Goal: Task Accomplishment & Management: Use online tool/utility

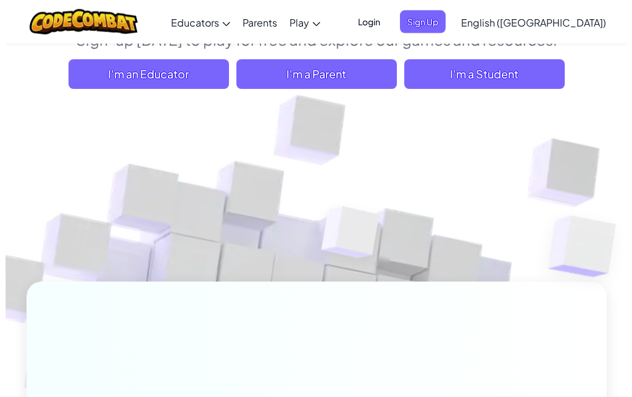
scroll to position [126, 0]
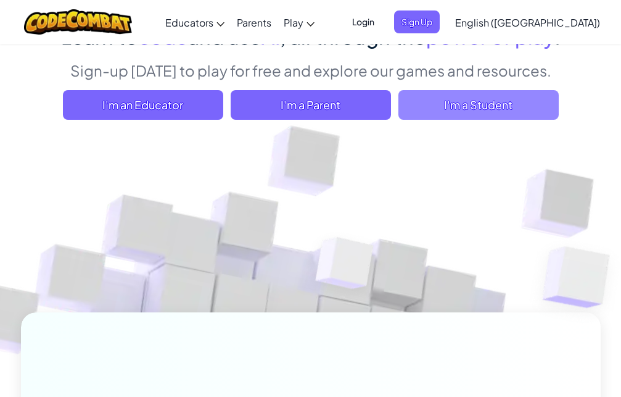
click at [502, 115] on span "I'm a Student" at bounding box center [479, 105] width 160 height 30
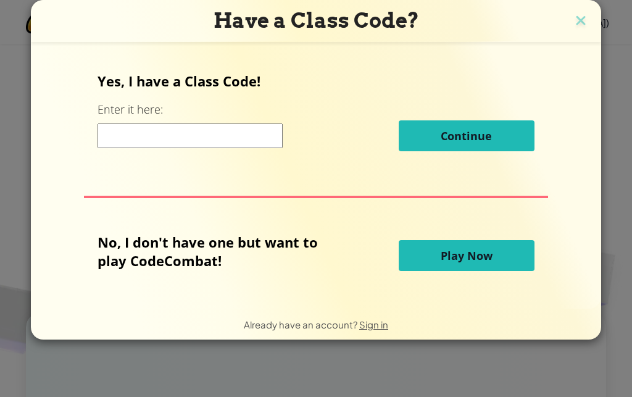
click at [449, 257] on span "Play Now" at bounding box center [466, 255] width 52 height 15
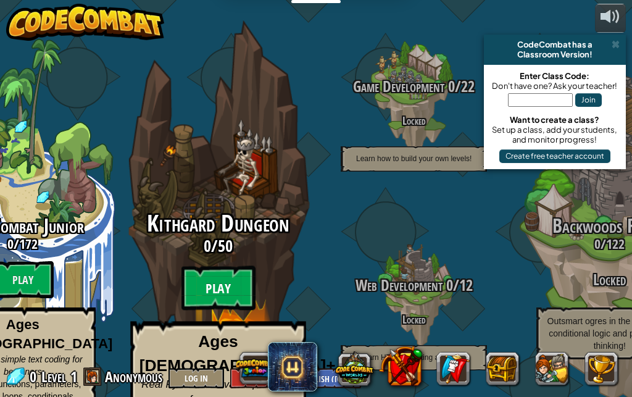
click at [206, 266] on btn "Play" at bounding box center [218, 288] width 74 height 44
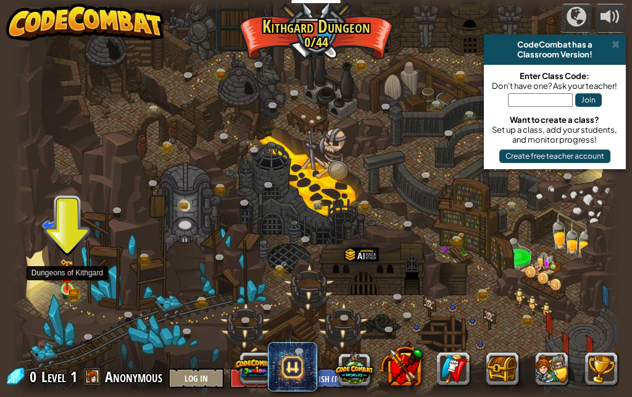
click at [62, 276] on img at bounding box center [67, 273] width 14 height 31
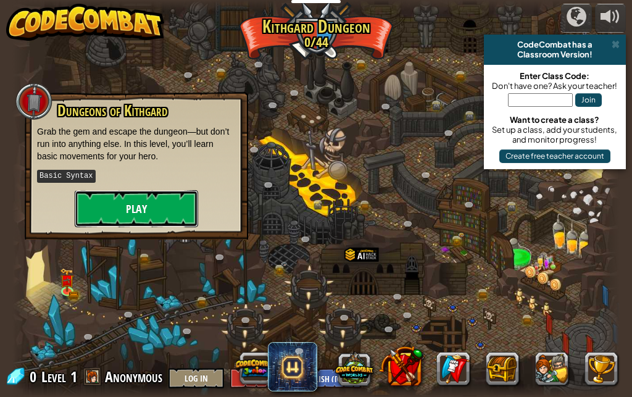
click at [107, 217] on button "Play" at bounding box center [136, 208] width 123 height 37
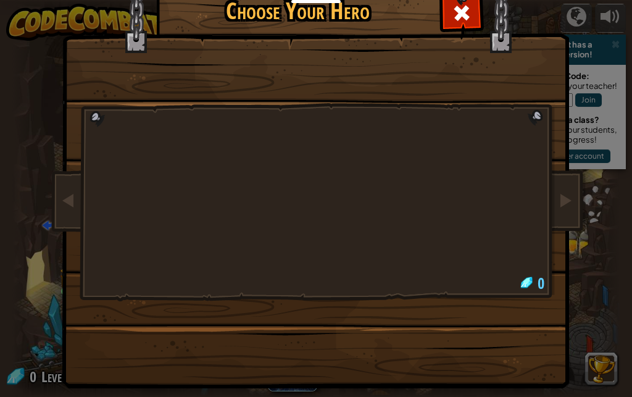
click at [368, 212] on div at bounding box center [316, 158] width 463 height 269
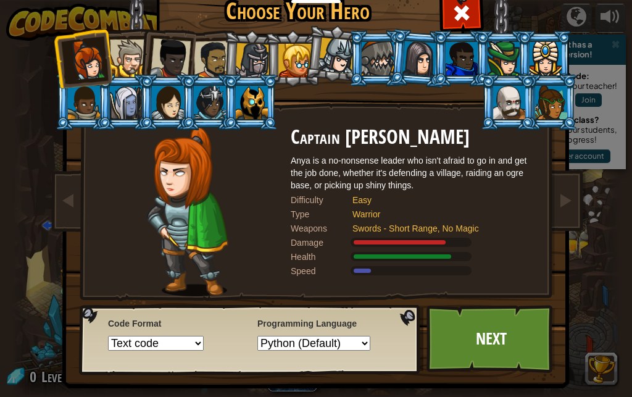
click at [173, 186] on div at bounding box center [188, 211] width 206 height 170
click at [239, 114] on div at bounding box center [252, 102] width 32 height 33
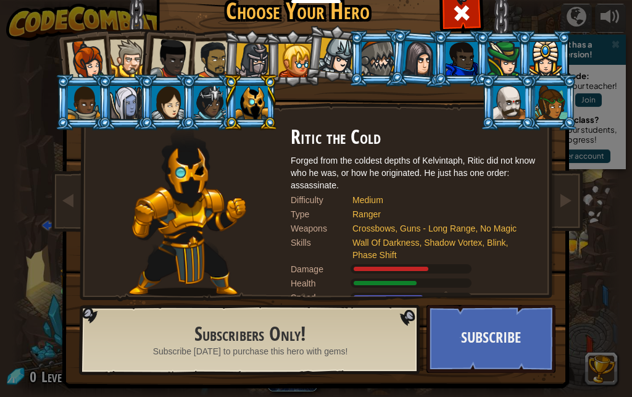
click at [217, 106] on div at bounding box center [210, 102] width 32 height 33
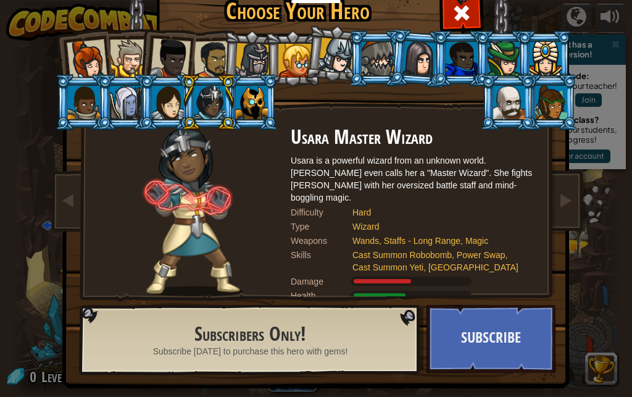
click at [160, 89] on div at bounding box center [168, 102] width 32 height 33
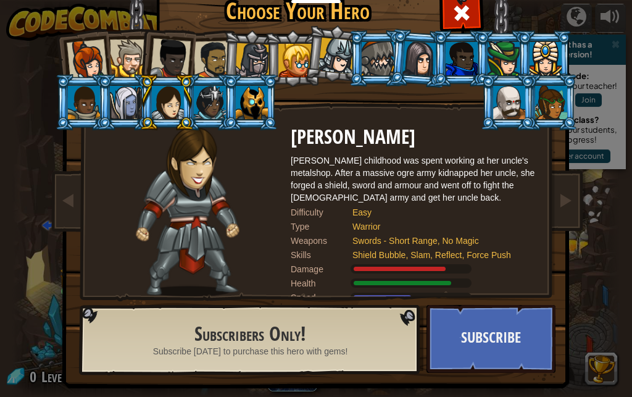
click at [152, 67] on div at bounding box center [170, 58] width 41 height 41
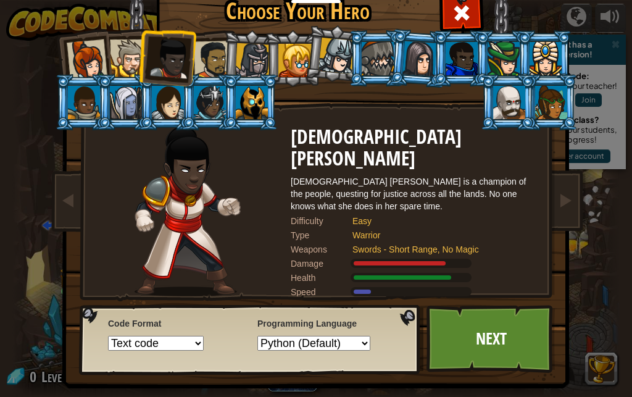
click at [259, 64] on div at bounding box center [252, 60] width 35 height 35
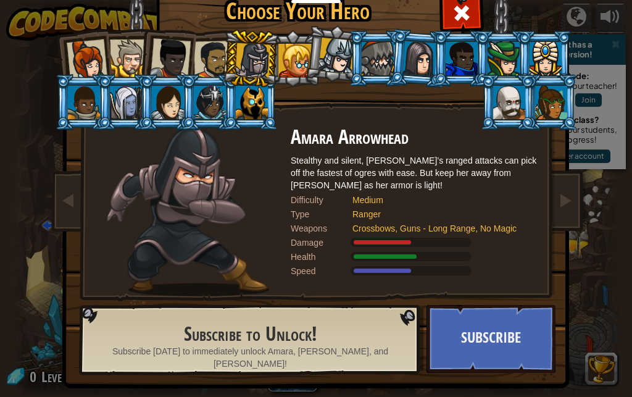
click at [281, 65] on div at bounding box center [294, 60] width 33 height 33
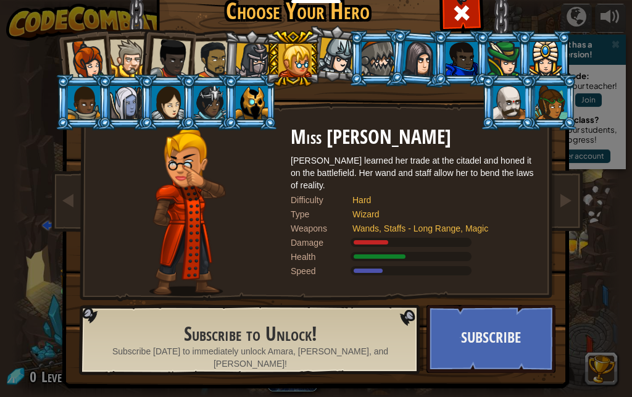
click at [342, 55] on div at bounding box center [336, 56] width 36 height 36
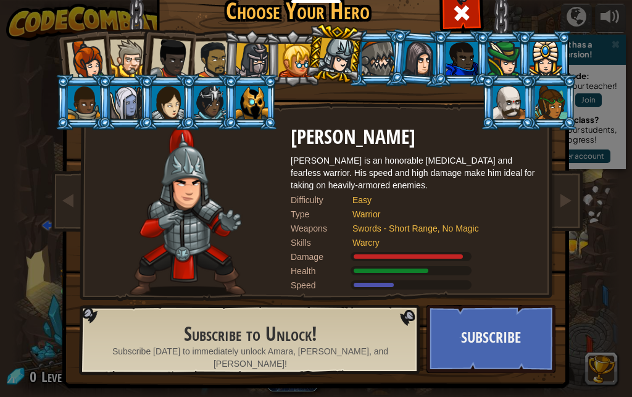
drag, startPoint x: 410, startPoint y: 59, endPoint x: 416, endPoint y: 59, distance: 6.2
click at [411, 59] on div at bounding box center [419, 58] width 35 height 35
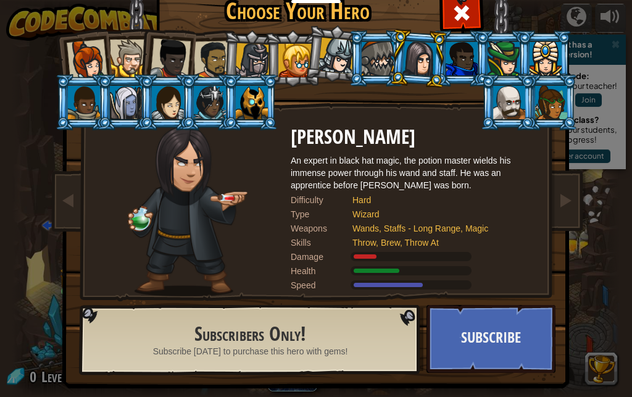
drag, startPoint x: 458, startPoint y: 58, endPoint x: 481, endPoint y: 57, distance: 23.5
click at [462, 58] on div at bounding box center [461, 58] width 32 height 33
drag, startPoint x: 484, startPoint y: 57, endPoint x: 516, endPoint y: 57, distance: 32.1
click at [487, 57] on div at bounding box center [503, 58] width 32 height 33
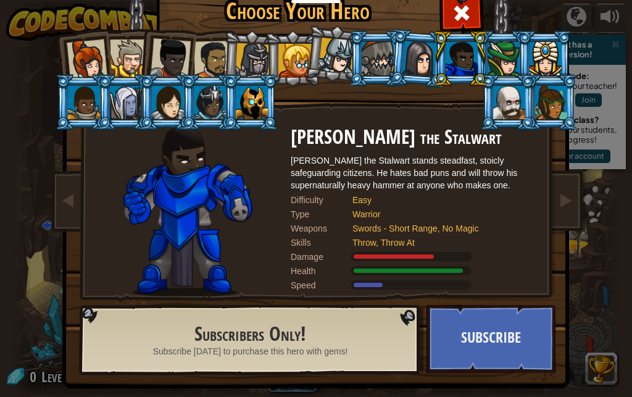
click at [532, 57] on div at bounding box center [545, 58] width 32 height 33
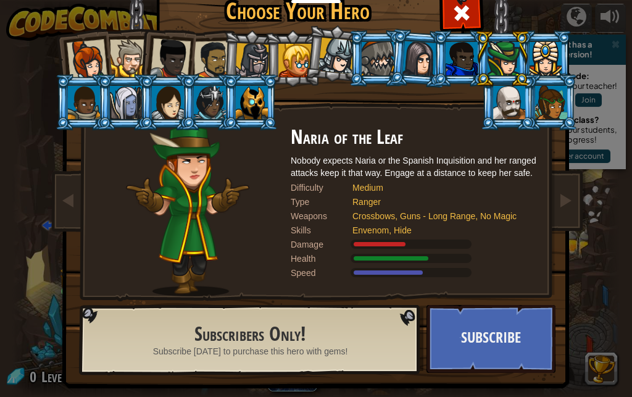
click at [97, 68] on div at bounding box center [87, 59] width 41 height 41
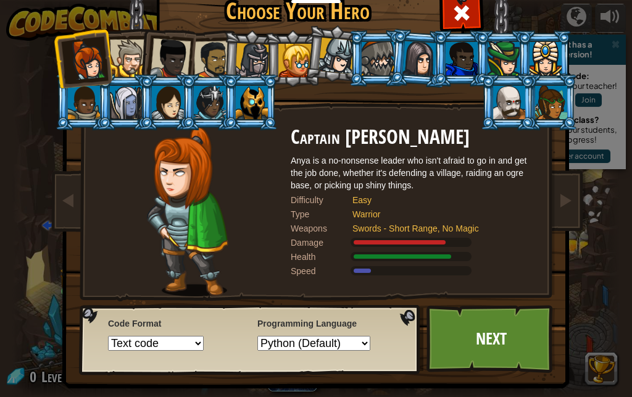
click at [121, 66] on div at bounding box center [129, 58] width 38 height 38
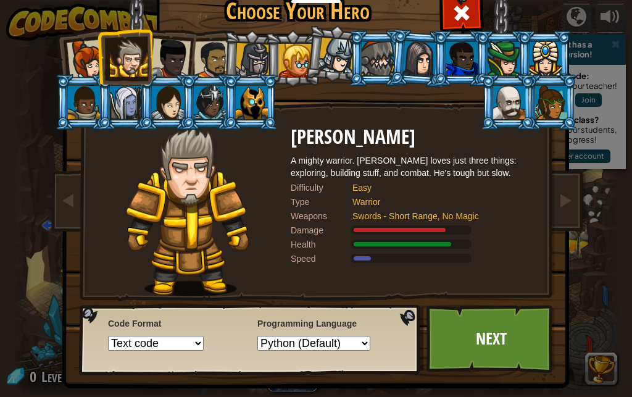
click at [152, 62] on div at bounding box center [170, 58] width 41 height 41
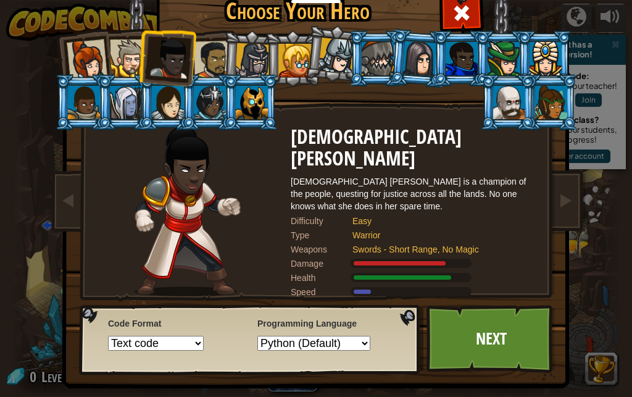
click at [203, 60] on div at bounding box center [213, 60] width 38 height 38
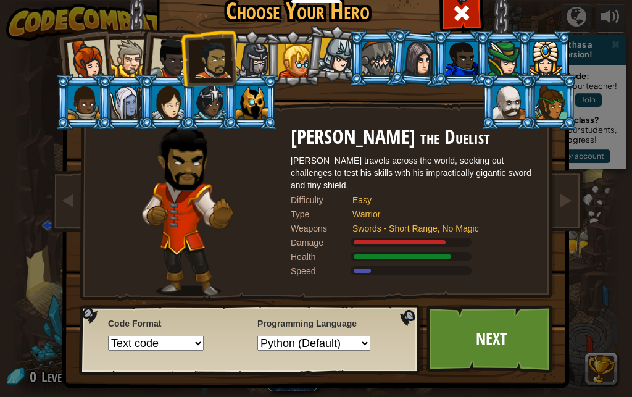
click at [241, 59] on div at bounding box center [252, 60] width 35 height 35
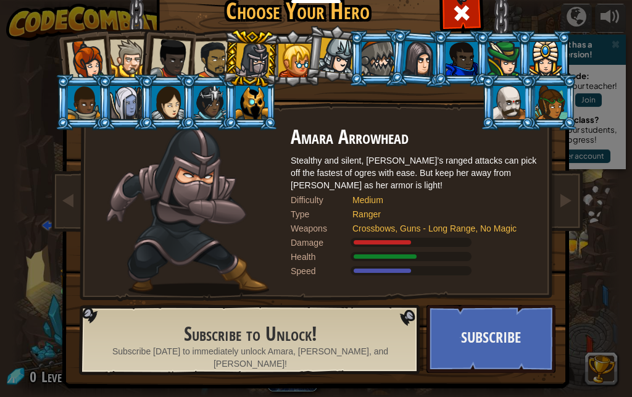
click at [120, 62] on div at bounding box center [129, 58] width 38 height 38
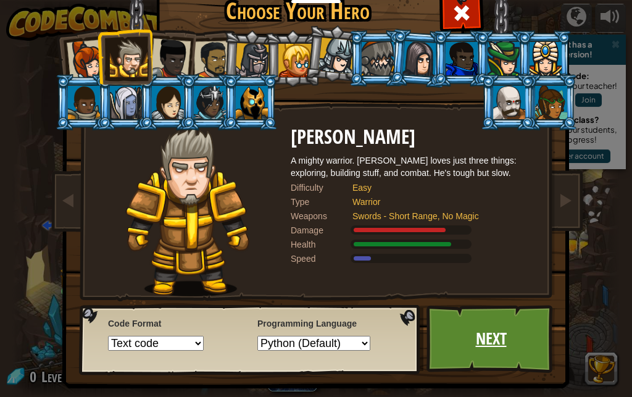
click at [460, 349] on link "Next" at bounding box center [490, 339] width 129 height 68
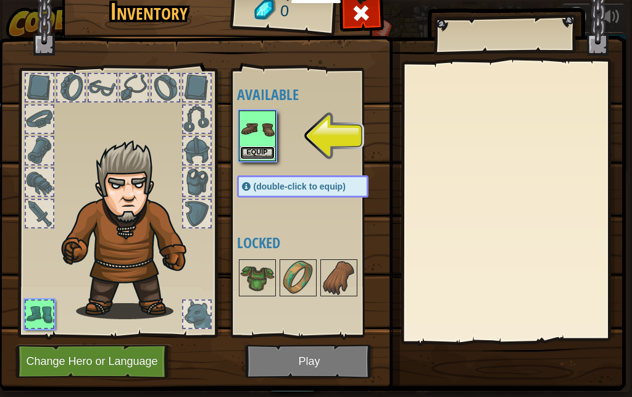
click at [250, 152] on button "Equip" at bounding box center [257, 152] width 35 height 13
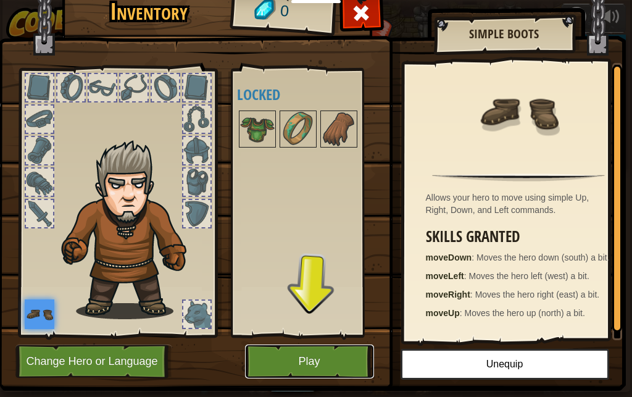
click at [305, 360] on button "Play" at bounding box center [309, 361] width 129 height 34
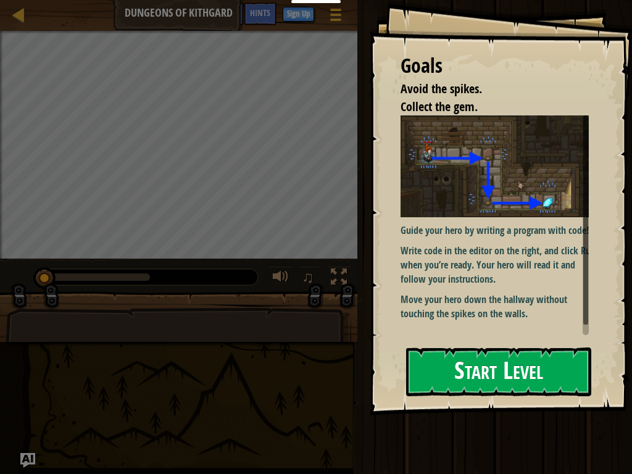
click at [484, 223] on p "Guide your hero by writing a program with code!" at bounding box center [499, 230] width 199 height 14
click at [479, 368] on button "Start Level" at bounding box center [498, 371] width 185 height 49
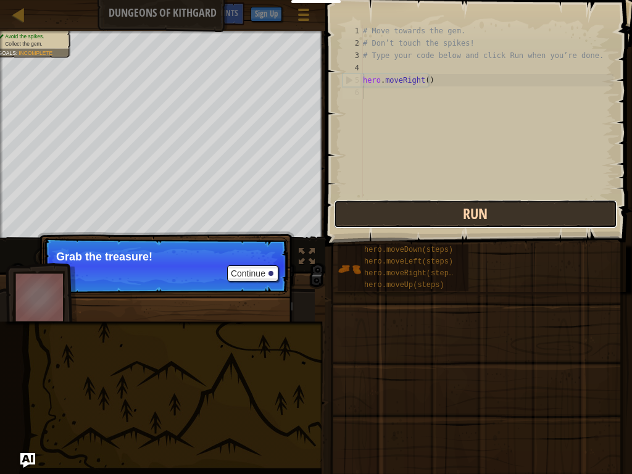
click at [407, 212] on button "Run" at bounding box center [475, 214] width 283 height 28
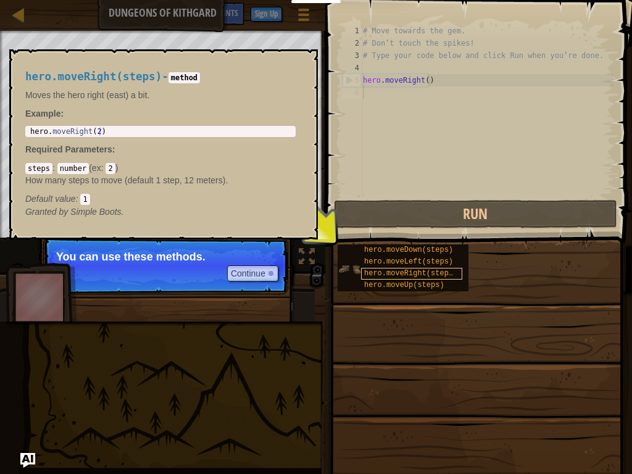
click at [407, 271] on span "hero.moveRight(steps)" at bounding box center [410, 273] width 93 height 9
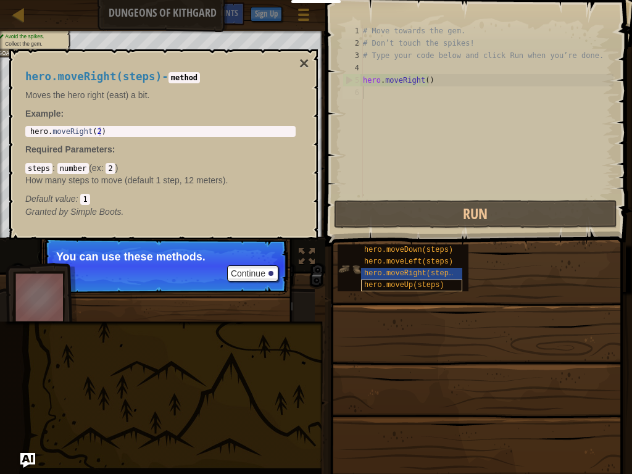
click at [408, 280] on div "hero.moveUp(steps)" at bounding box center [411, 285] width 101 height 12
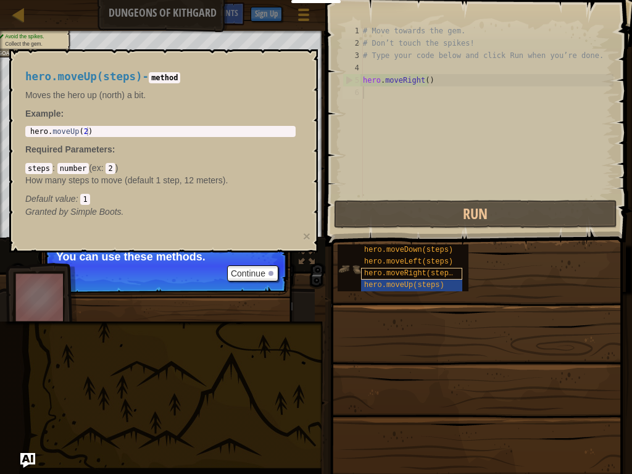
click at [408, 268] on div "hero.moveRight(steps)" at bounding box center [411, 274] width 101 height 12
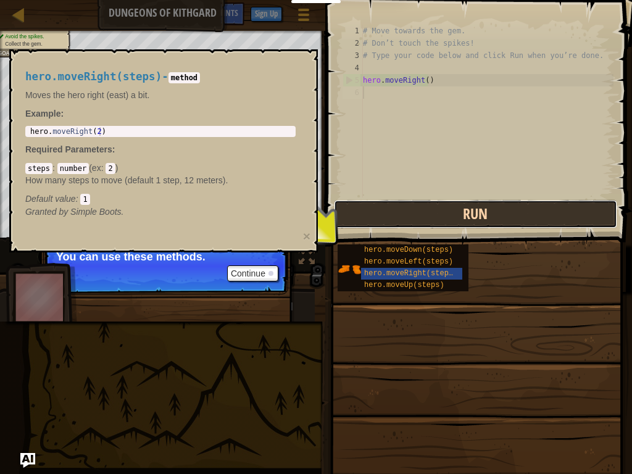
click at [476, 209] on button "Run" at bounding box center [475, 214] width 283 height 28
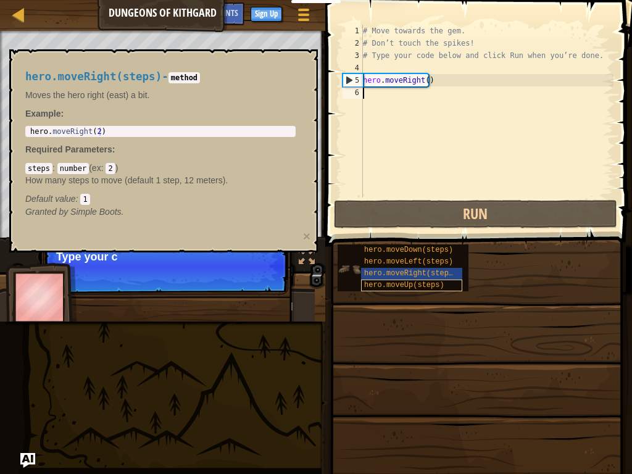
click at [419, 283] on span "hero.moveUp(steps)" at bounding box center [404, 285] width 80 height 9
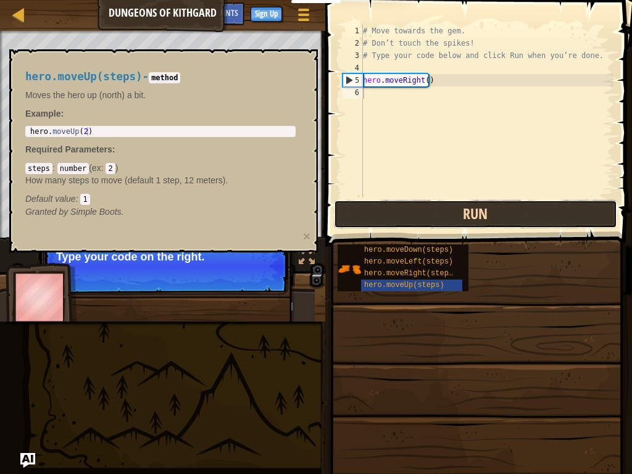
click at [469, 212] on button "Run" at bounding box center [475, 214] width 283 height 28
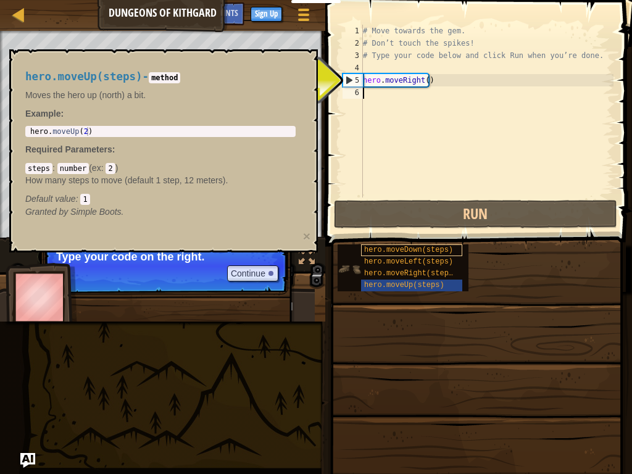
click at [410, 252] on span "hero.moveDown(steps)" at bounding box center [408, 250] width 89 height 9
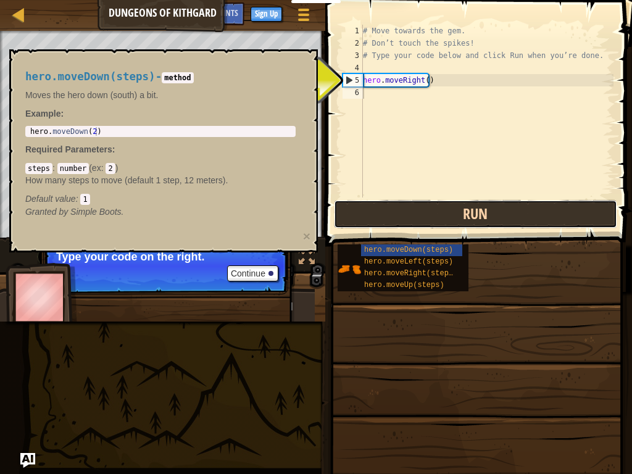
click at [470, 213] on button "Run" at bounding box center [475, 214] width 283 height 28
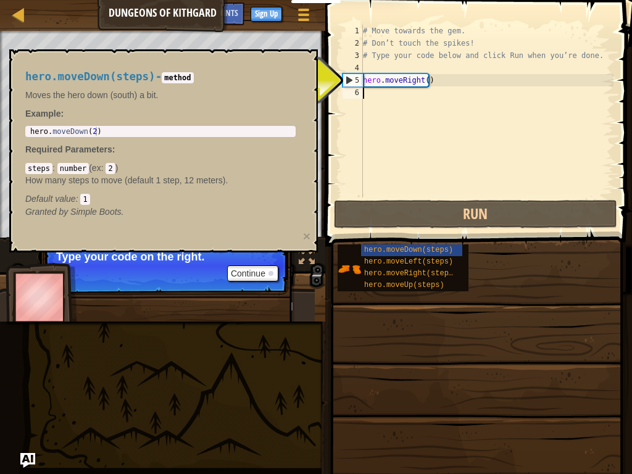
click at [378, 77] on div "# Move towards the gem. # Don’t touch the spikes! # Type your code below and cl…" at bounding box center [486, 123] width 253 height 197
type textarea "hero.moveRight()"
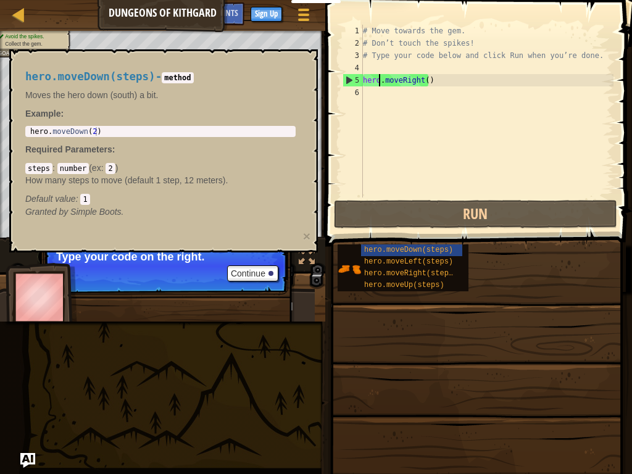
click at [428, 83] on div "# Move towards the gem. # Don’t touch the spikes! # Type your code below and cl…" at bounding box center [486, 123] width 253 height 197
click at [402, 81] on div "# Move towards the gem. # Don’t touch the spikes! # Type your code below and cl…" at bounding box center [486, 123] width 253 height 197
click at [408, 261] on span "hero.moveLeft(steps)" at bounding box center [408, 261] width 89 height 9
click at [398, 89] on div "# Move towards the gem. # Don’t touch the spikes! # Type your code below and cl…" at bounding box center [486, 123] width 253 height 197
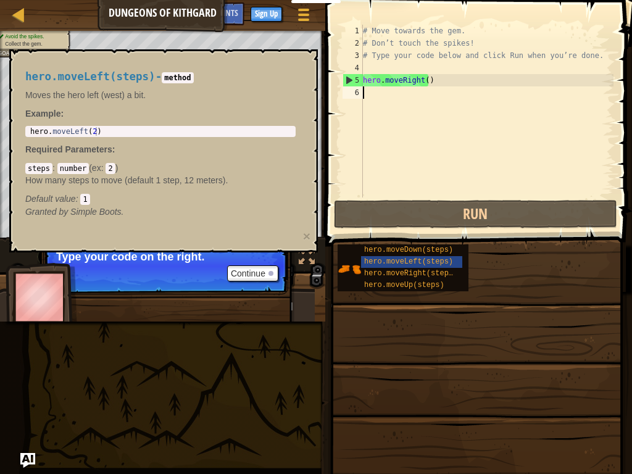
click at [392, 78] on div "# Move towards the gem. # Don’t touch the spikes! # Type your code below and cl…" at bounding box center [486, 123] width 253 height 197
click at [351, 76] on div "5" at bounding box center [353, 80] width 20 height 12
click at [345, 78] on div "5" at bounding box center [353, 80] width 20 height 12
type textarea "hero.moveRight()"
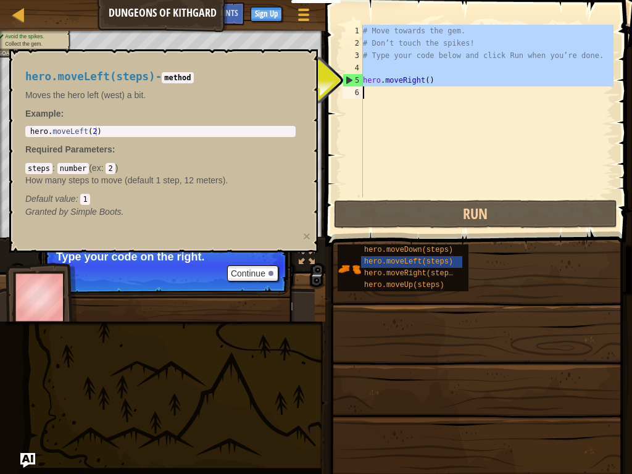
click at [345, 78] on div "5" at bounding box center [353, 80] width 20 height 12
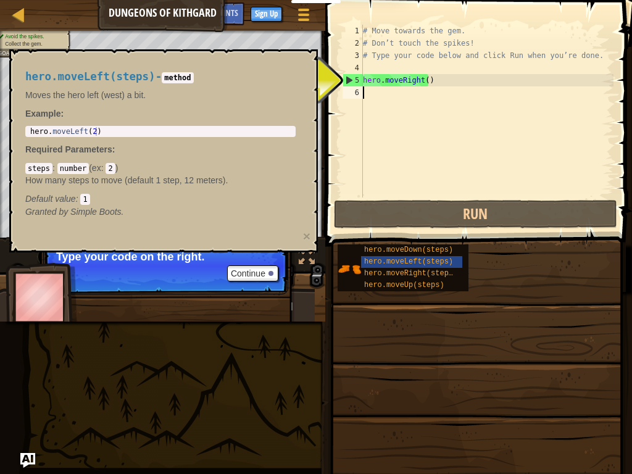
click at [365, 81] on div "# Move towards the gem. # Don’t touch the spikes! # Type your code below and cl…" at bounding box center [486, 123] width 253 height 197
click at [365, 81] on div "# Move towards the gem. # Don’t touch the spikes! # Type your code below and cl…" at bounding box center [486, 111] width 253 height 173
click at [365, 81] on div "# Move towards the gem. # Don’t touch the spikes! # Type your code below and cl…" at bounding box center [486, 123] width 253 height 197
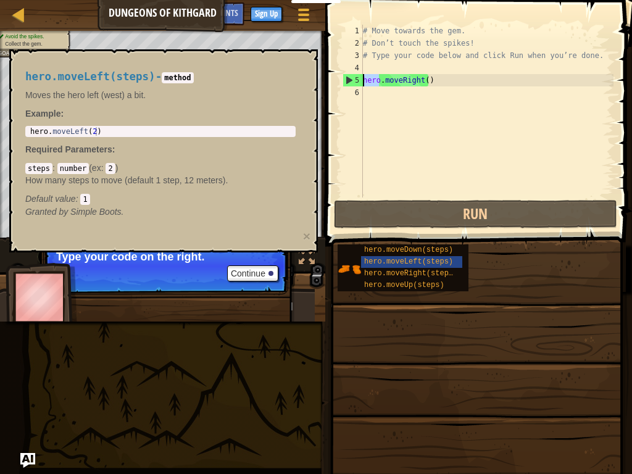
type textarea "hero.moveRight()"
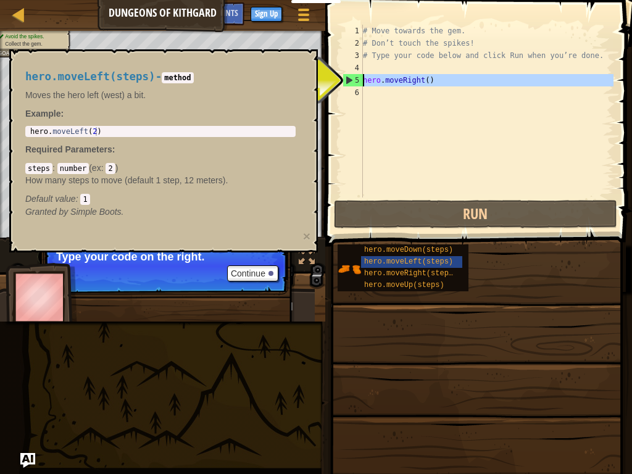
click at [403, 101] on div "# Move towards the gem. # Don’t touch the spikes! # Type your code below and cl…" at bounding box center [486, 111] width 253 height 173
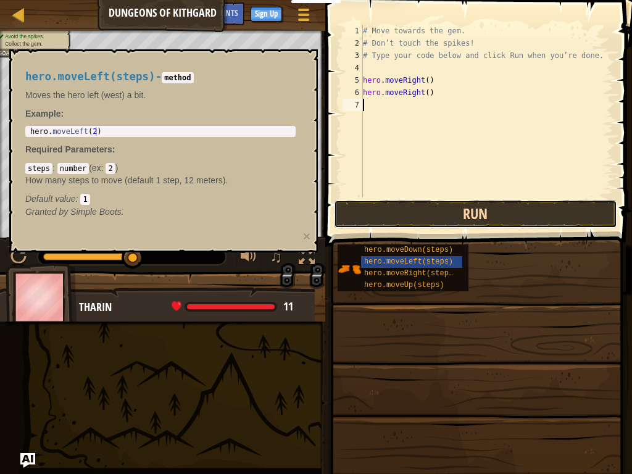
click at [447, 210] on button "Run" at bounding box center [475, 214] width 283 height 28
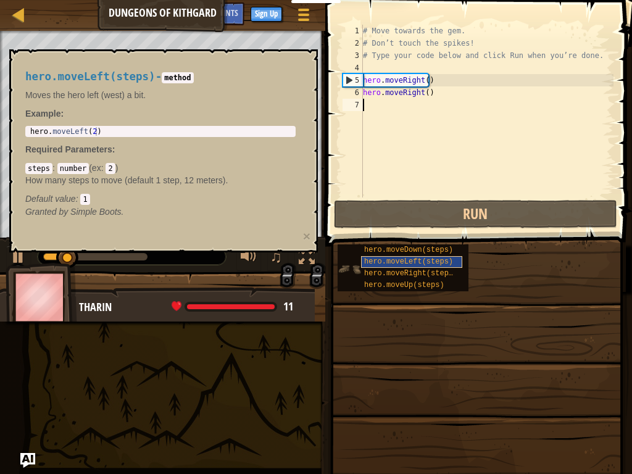
click at [400, 262] on span "hero.moveLeft(steps)" at bounding box center [408, 261] width 89 height 9
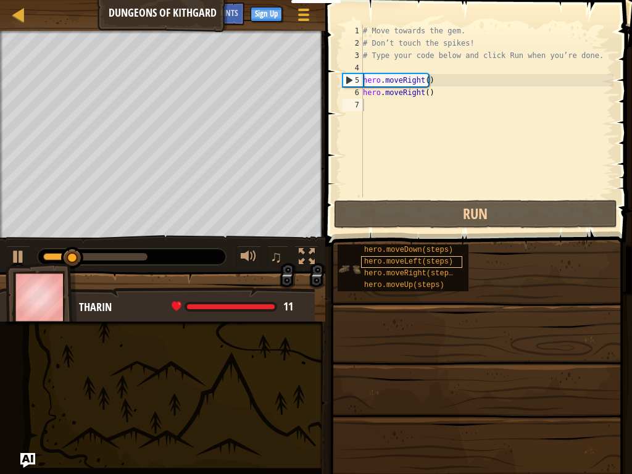
click at [402, 262] on span "hero.moveLeft(steps)" at bounding box center [408, 261] width 89 height 9
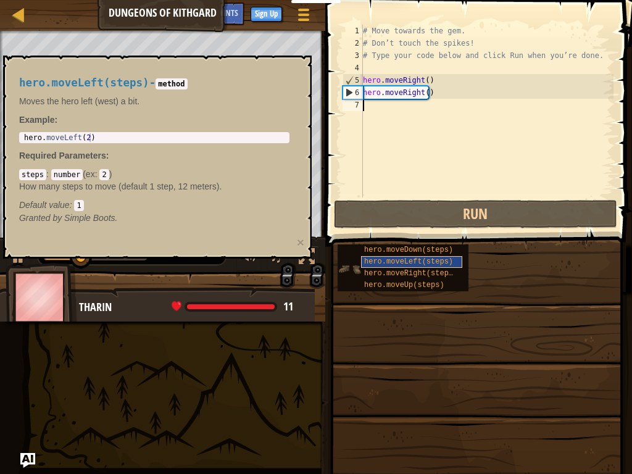
click at [402, 262] on span "hero.moveLeft(steps)" at bounding box center [408, 261] width 89 height 9
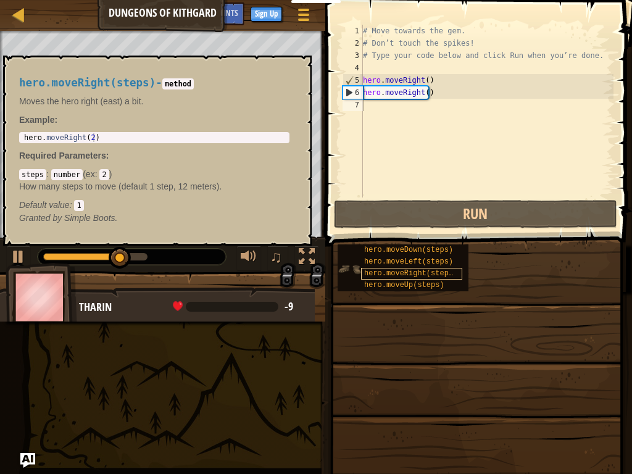
click at [401, 270] on span "hero.moveRight(steps)" at bounding box center [410, 273] width 93 height 9
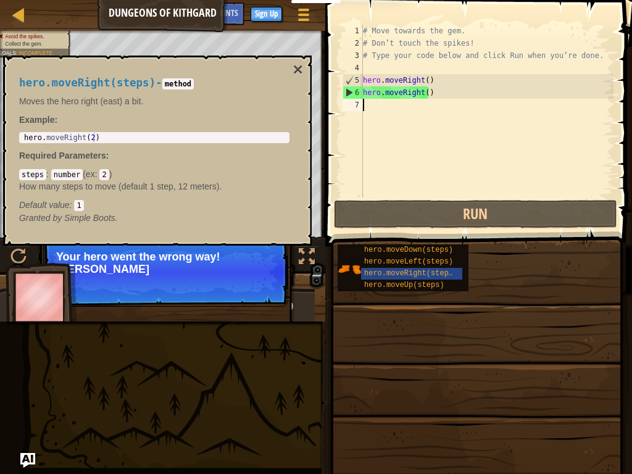
click at [401, 110] on div "# Move towards the gem. # Don’t touch the spikes! # Type your code below and cl…" at bounding box center [486, 123] width 253 height 197
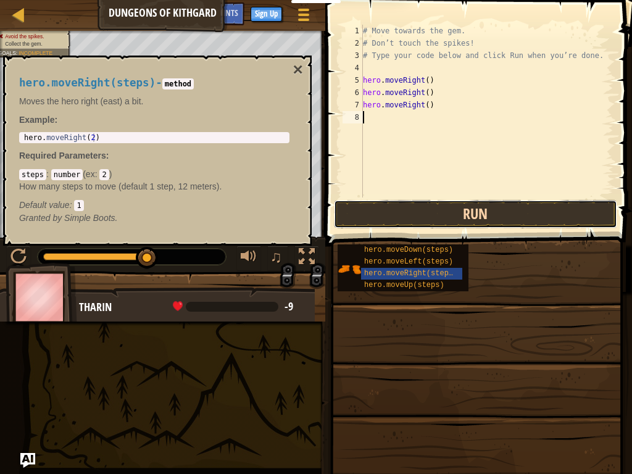
click at [410, 206] on button "Run" at bounding box center [475, 214] width 283 height 28
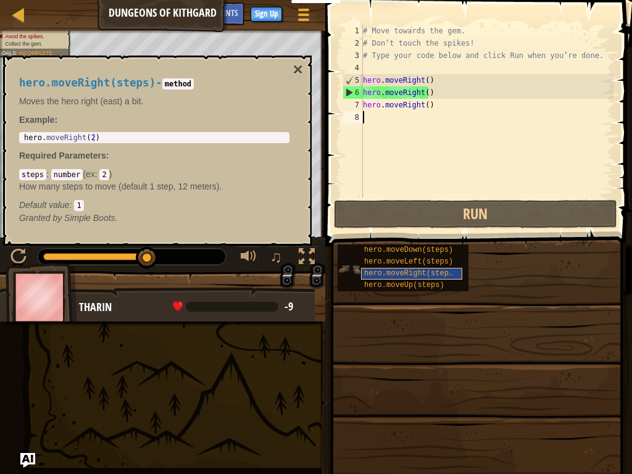
click at [392, 270] on span "hero.moveRight(steps)" at bounding box center [410, 273] width 93 height 9
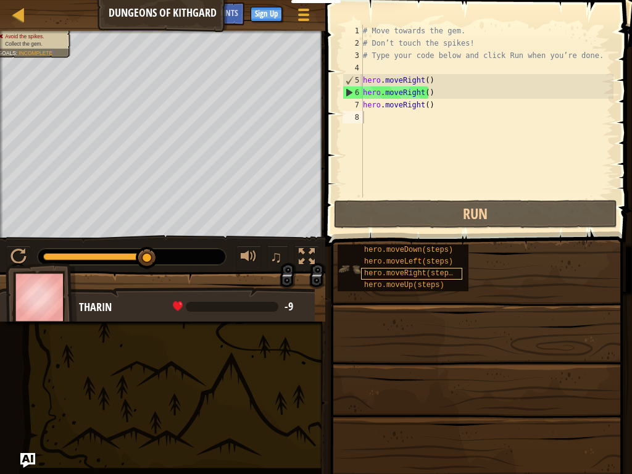
click at [392, 270] on span "hero.moveRight(steps)" at bounding box center [410, 273] width 93 height 9
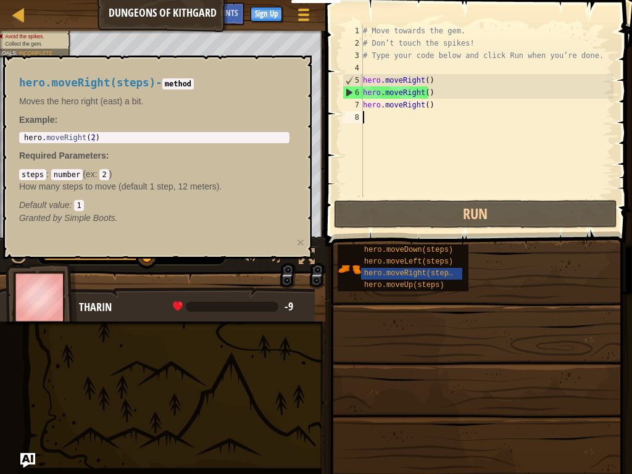
click at [173, 90] on div "hero.moveRight(steps) - method Moves the hero right (east) a bit. Example : 1 h…" at bounding box center [153, 150] width 287 height 170
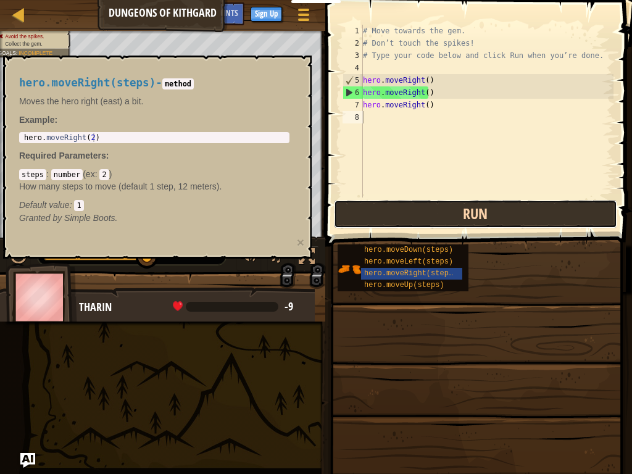
click at [394, 208] on button "Run" at bounding box center [475, 214] width 283 height 28
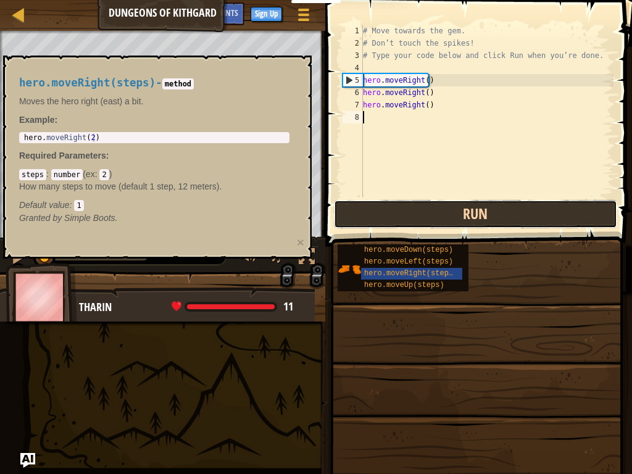
click at [394, 208] on button "Run" at bounding box center [475, 214] width 283 height 28
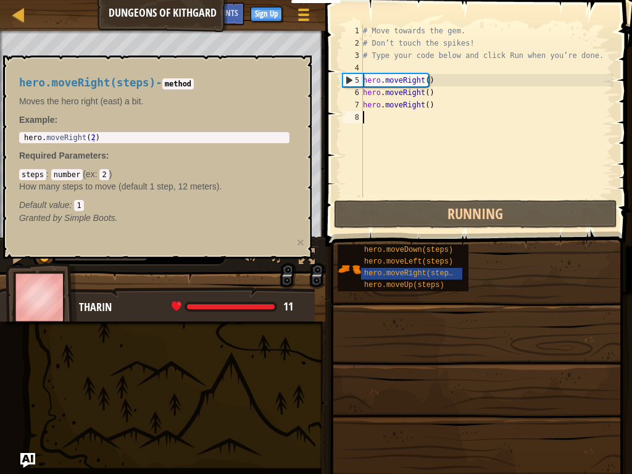
click at [387, 194] on div "# Move towards the gem. # Don’t touch the spikes! # Type your code below and cl…" at bounding box center [486, 123] width 253 height 197
click at [379, 103] on div "# Move towards the gem. # Don’t touch the spikes! # Type your code below and cl…" at bounding box center [486, 123] width 253 height 197
type textarea "hero.moveRight()"
click at [406, 166] on div "# Move towards the gem. # Don’t touch the spikes! # Type your code below and cl…" at bounding box center [486, 123] width 253 height 197
click at [404, 197] on div "# Move towards the gem. # Don’t touch the spikes! # Type your code below and cl…" at bounding box center [486, 123] width 253 height 197
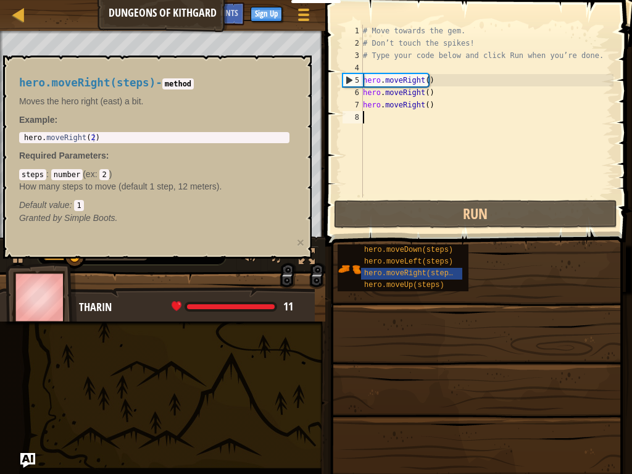
click at [404, 198] on div "# Move towards the gem. # Don’t touch the spikes! # Type your code below and cl…" at bounding box center [486, 123] width 253 height 197
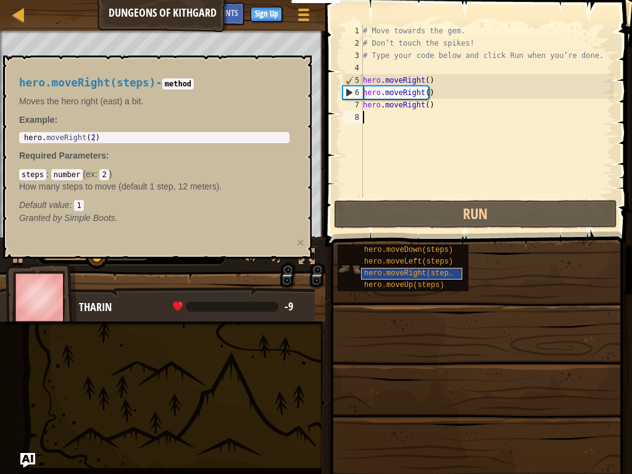
drag, startPoint x: 393, startPoint y: 287, endPoint x: 398, endPoint y: 277, distance: 11.0
click at [395, 286] on span "hero.moveUp(steps)" at bounding box center [404, 285] width 80 height 9
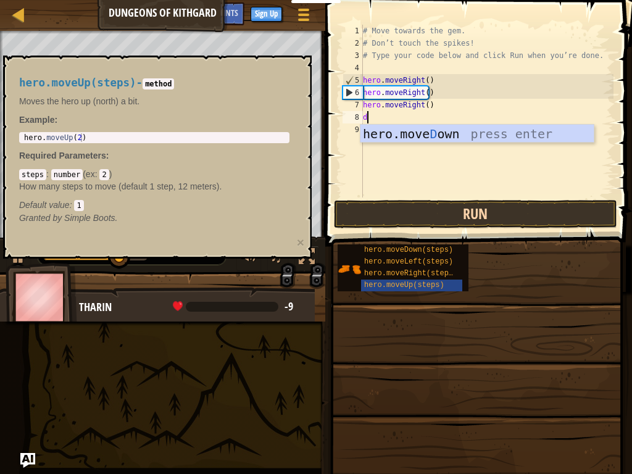
scroll to position [6, 0]
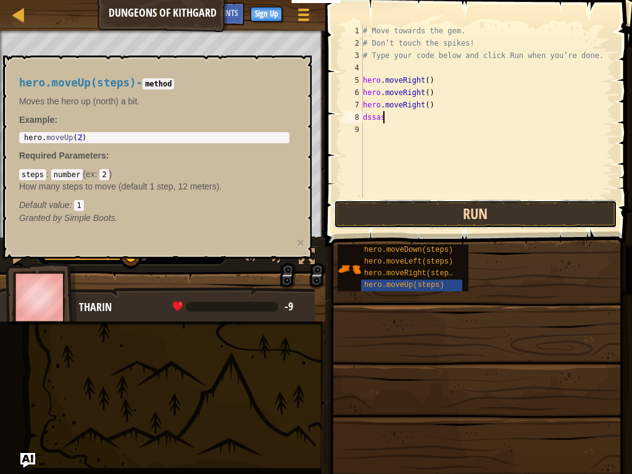
click at [441, 213] on button "Run" at bounding box center [475, 214] width 283 height 28
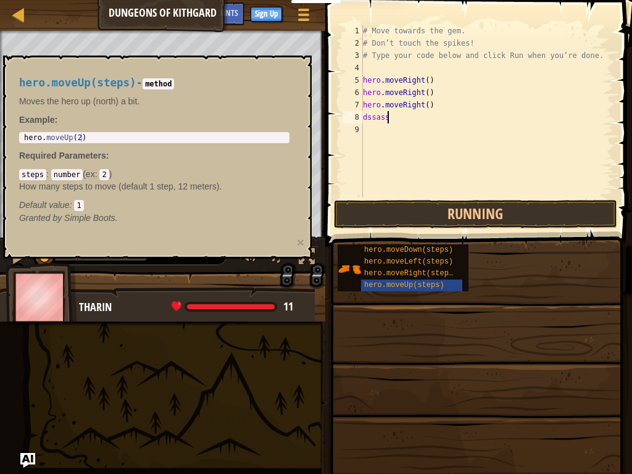
scroll to position [6, 1]
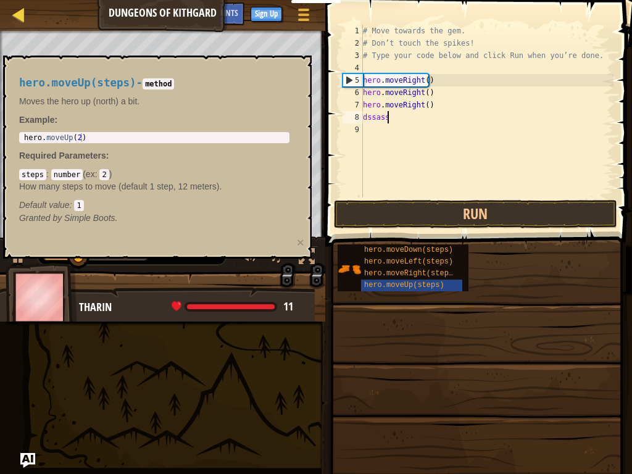
type textarea "dssass"
click at [12, 11] on div at bounding box center [18, 14] width 15 height 15
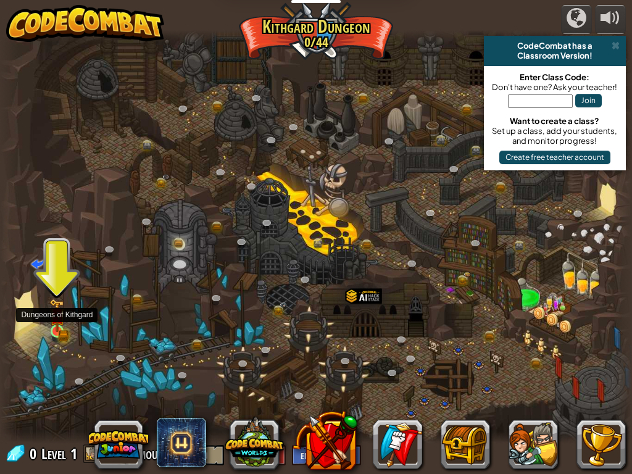
click at [57, 325] on img at bounding box center [56, 315] width 15 height 33
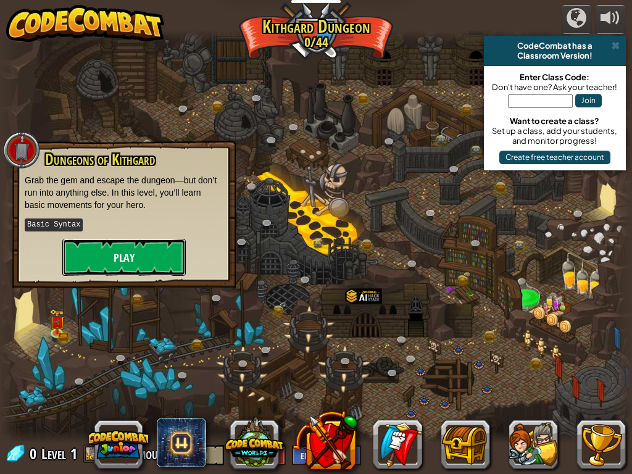
click at [152, 243] on button "Play" at bounding box center [123, 257] width 123 height 37
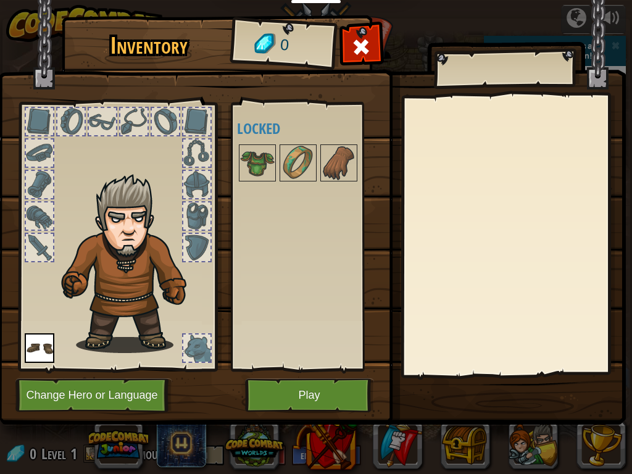
click at [257, 199] on div "Available Equip (double-click to equip) Locked" at bounding box center [315, 236] width 156 height 257
click at [252, 163] on img at bounding box center [257, 163] width 35 height 35
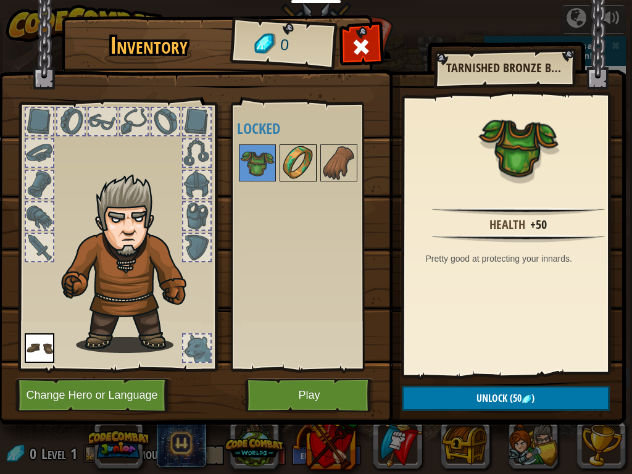
click at [293, 149] on img at bounding box center [298, 163] width 35 height 35
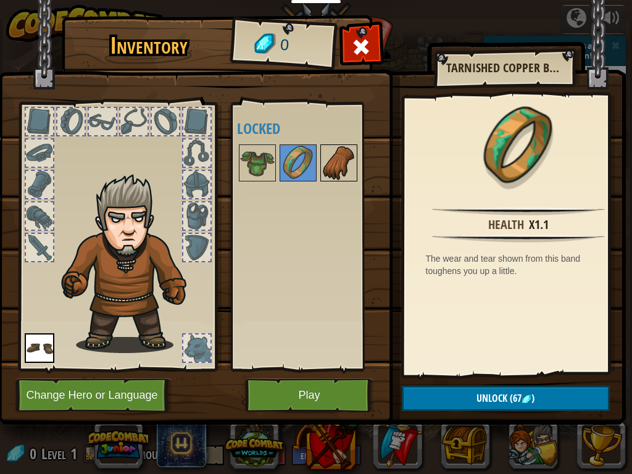
click at [344, 172] on img at bounding box center [338, 163] width 35 height 35
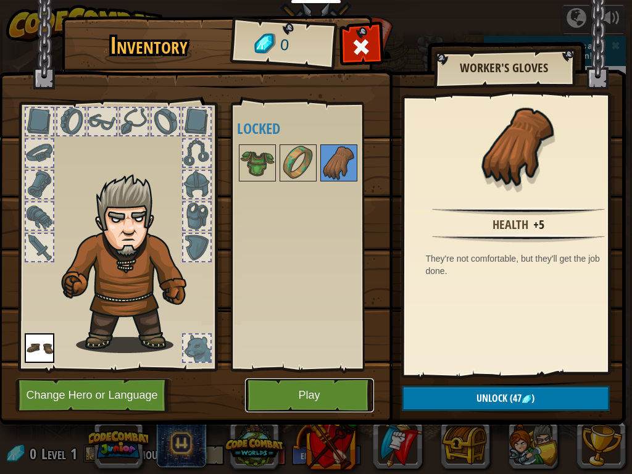
click at [320, 391] on button "Play" at bounding box center [309, 395] width 129 height 34
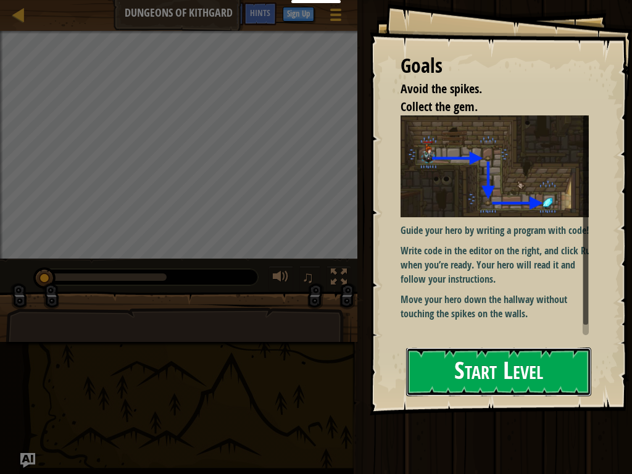
click at [461, 374] on button "Start Level" at bounding box center [498, 371] width 185 height 49
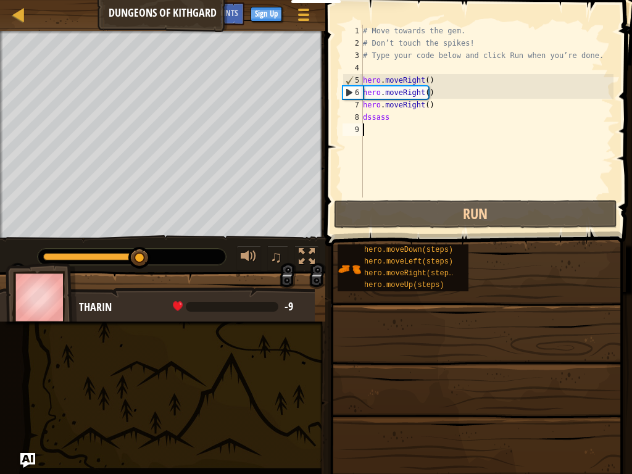
click at [366, 132] on div "# Move towards the gem. # Don’t touch the spikes! # Type your code below and cl…" at bounding box center [486, 123] width 253 height 197
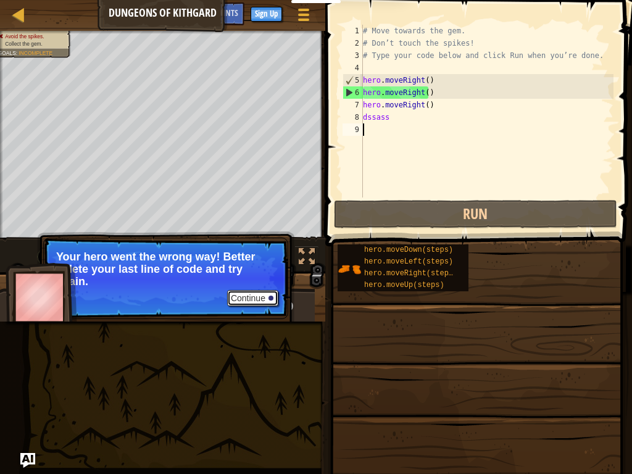
click at [249, 296] on button "Continue" at bounding box center [252, 298] width 51 height 16
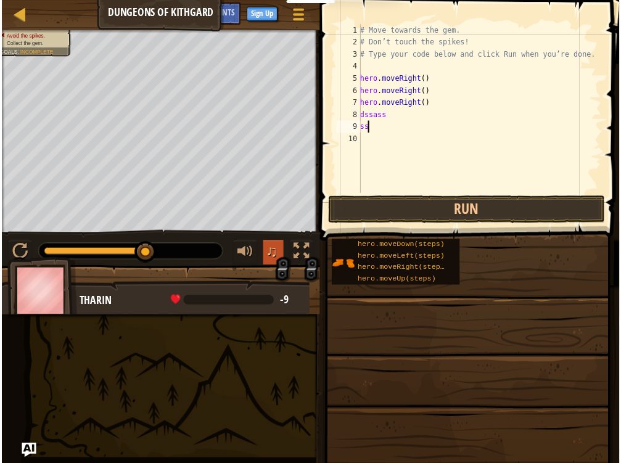
scroll to position [6, 0]
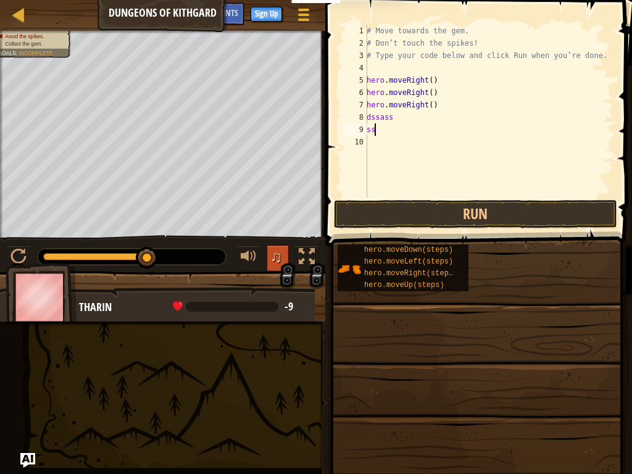
type textarea "s"
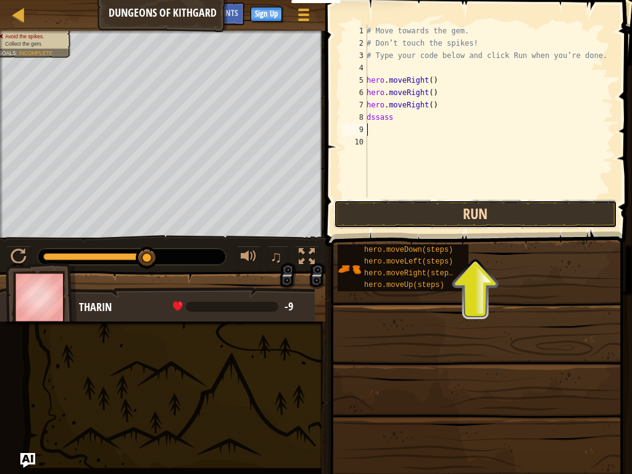
click at [472, 215] on button "Run" at bounding box center [475, 214] width 283 height 28
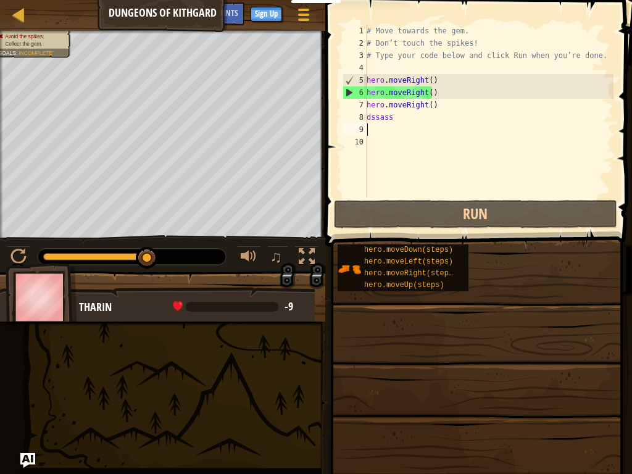
click at [387, 112] on div "# Move towards the gem. # Don’t touch the spikes! # Type your code below and cl…" at bounding box center [488, 123] width 249 height 197
click at [365, 102] on div "7" at bounding box center [354, 105] width 25 height 12
click at [362, 102] on div "7" at bounding box center [354, 105] width 25 height 12
click at [346, 106] on div "7" at bounding box center [354, 105] width 25 height 12
type textarea "hero.moveRight()"
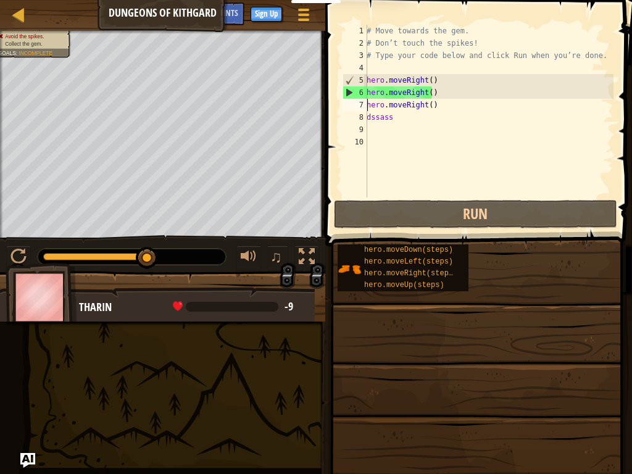
click at [346, 106] on div "7" at bounding box center [354, 105] width 25 height 12
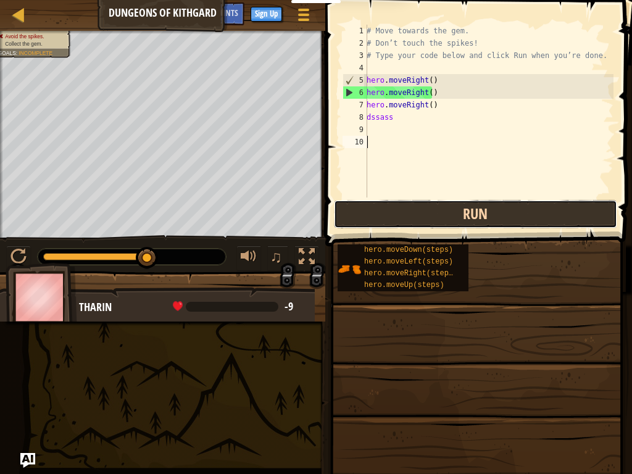
click at [477, 211] on button "Run" at bounding box center [475, 214] width 283 height 28
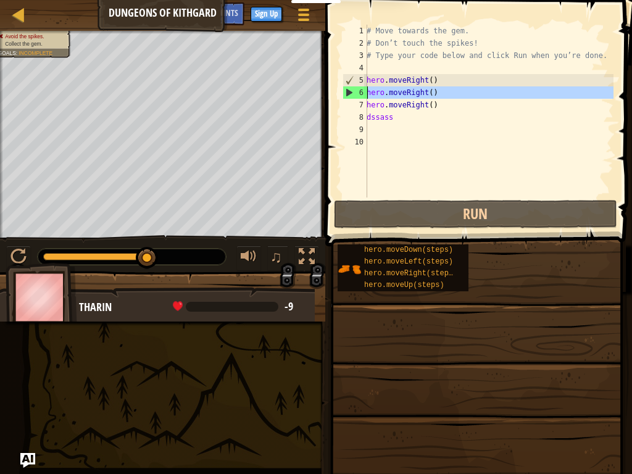
click at [345, 93] on div "6" at bounding box center [355, 92] width 24 height 12
click at [440, 97] on div "# Move towards the gem. # Don’t touch the spikes! # Type your code below and cl…" at bounding box center [488, 123] width 249 height 197
click at [345, 94] on div "6" at bounding box center [355, 92] width 24 height 12
click at [426, 94] on div "# Move towards the gem. # Don’t touch the spikes! # Type your code below and cl…" at bounding box center [488, 123] width 249 height 197
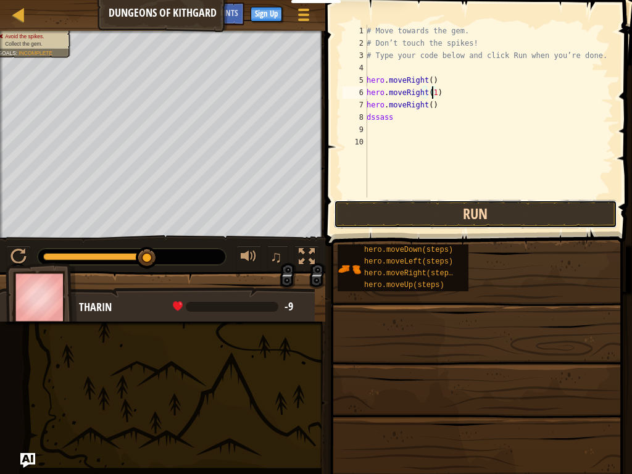
click at [443, 220] on button "Run" at bounding box center [475, 214] width 283 height 28
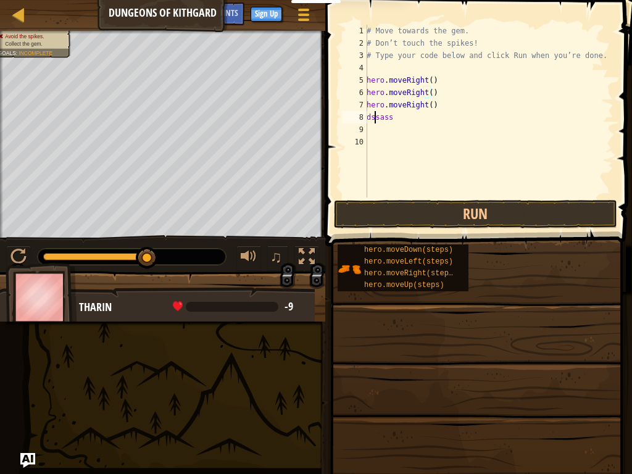
click at [375, 114] on div "# Move towards the gem. # Don’t touch the spikes! # Type your code below and cl…" at bounding box center [488, 123] width 249 height 197
click at [367, 105] on div "# Move towards the gem. # Don’t touch the spikes! # Type your code below and cl…" at bounding box center [488, 123] width 249 height 197
click at [410, 118] on div "# Move towards the gem. # Don’t touch the spikes! # Type your code below and cl…" at bounding box center [488, 123] width 249 height 197
click at [407, 105] on div "# Move towards the gem. # Don’t touch the spikes! # Type your code below and cl…" at bounding box center [488, 123] width 249 height 197
type textarea "hero.moveRight()"
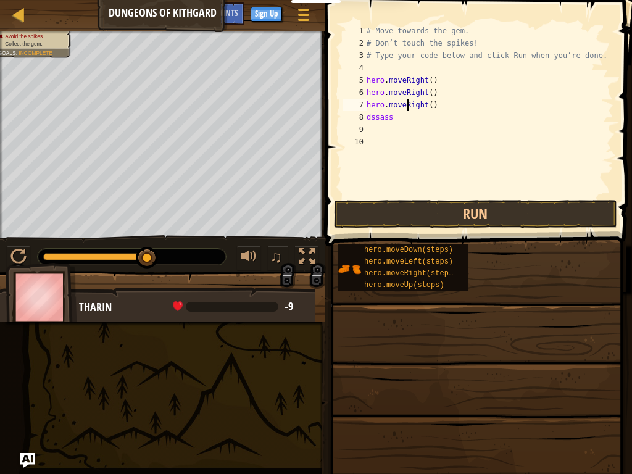
click at [434, 104] on div "# Move towards the gem. # Don’t touch the spikes! # Type your code below and cl…" at bounding box center [488, 123] width 249 height 197
click at [396, 126] on div "# Move towards the gem. # Don’t touch the spikes! # Type your code below and cl…" at bounding box center [488, 123] width 249 height 197
click at [393, 119] on div "# Move towards the gem. # Don’t touch the spikes! # Type your code below and cl…" at bounding box center [488, 123] width 249 height 197
type textarea "d"
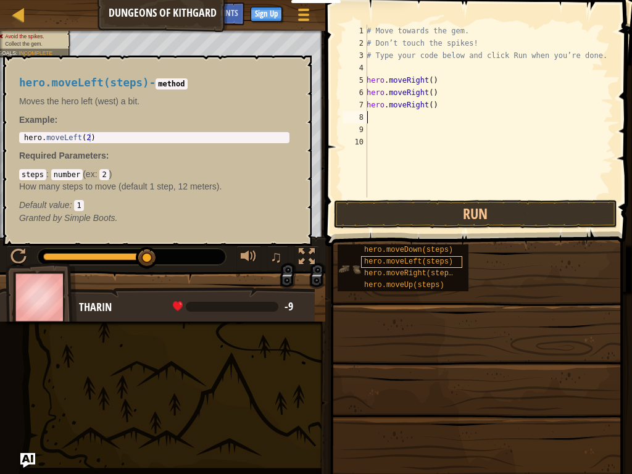
click at [393, 258] on span "hero.moveLeft(steps)" at bounding box center [408, 261] width 89 height 9
click at [415, 123] on div "# Move towards the gem. # Don’t touch the spikes! # Type your code below and cl…" at bounding box center [488, 123] width 249 height 197
paste textarea "hero.moveLeft(steps)"
type textarea "hero.moveLeft(steps)"
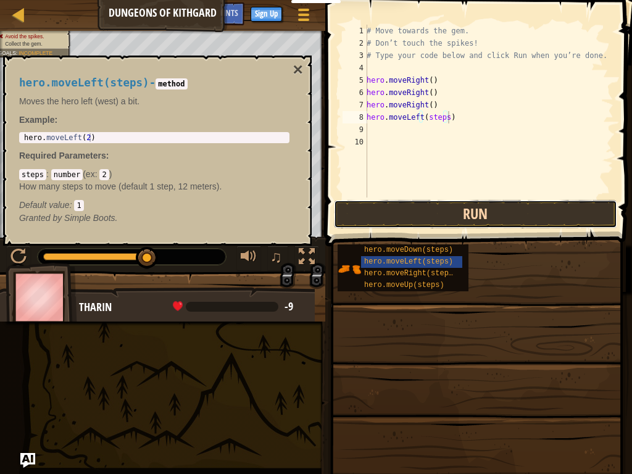
click at [450, 205] on button "Run" at bounding box center [475, 214] width 283 height 28
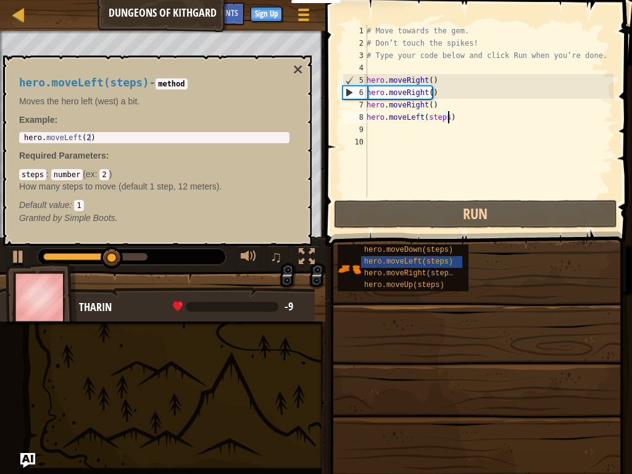
click at [292, 66] on div "hero.moveLeft(steps) - method Moves the hero left (west) a bit. Example : 1 her…" at bounding box center [153, 150] width 287 height 170
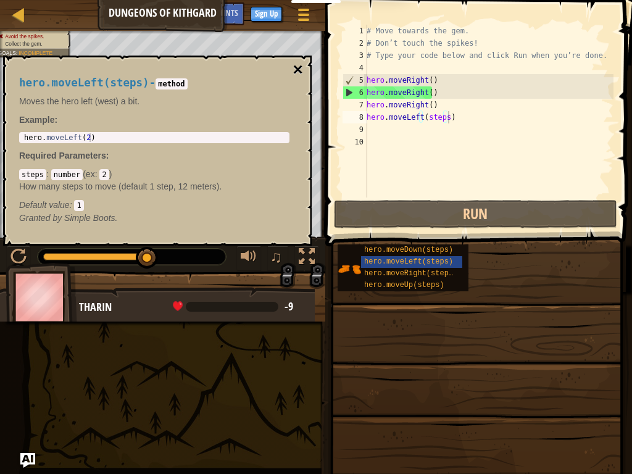
click at [299, 70] on button "×" at bounding box center [298, 69] width 10 height 17
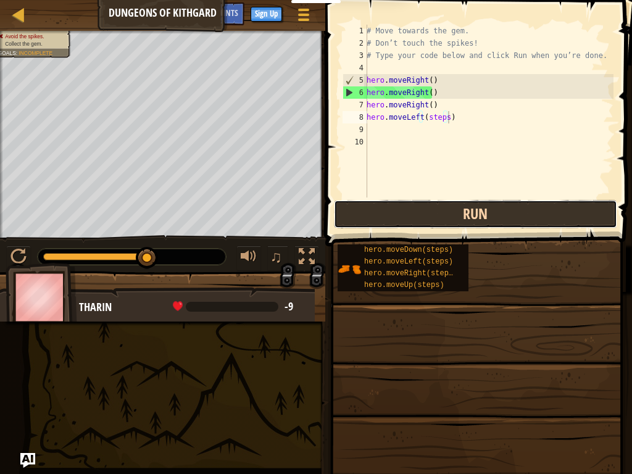
click at [407, 217] on button "Run" at bounding box center [475, 214] width 283 height 28
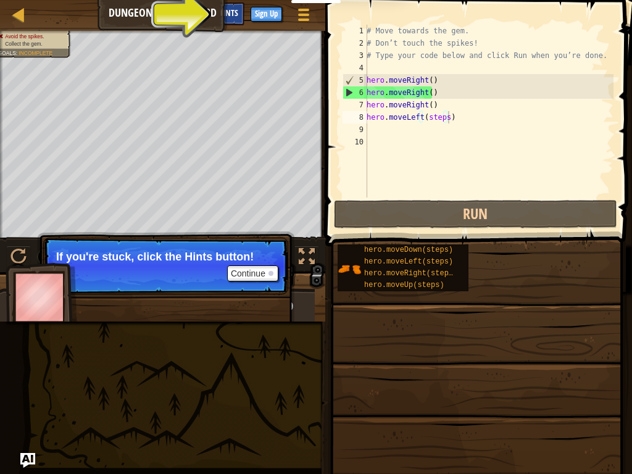
click at [228, 11] on span "Hints" at bounding box center [228, 13] width 20 height 12
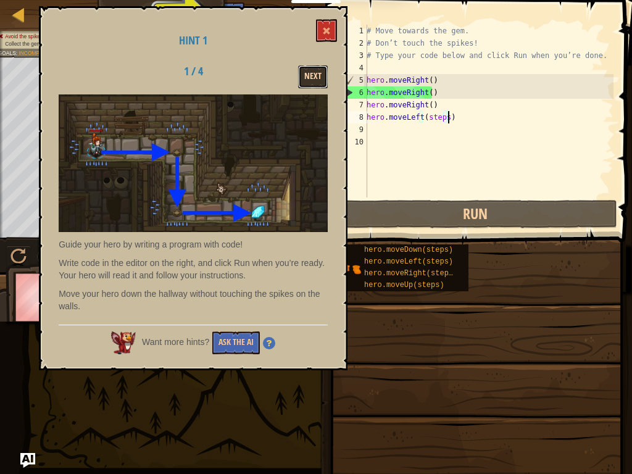
click at [306, 73] on button "Next" at bounding box center [313, 76] width 30 height 23
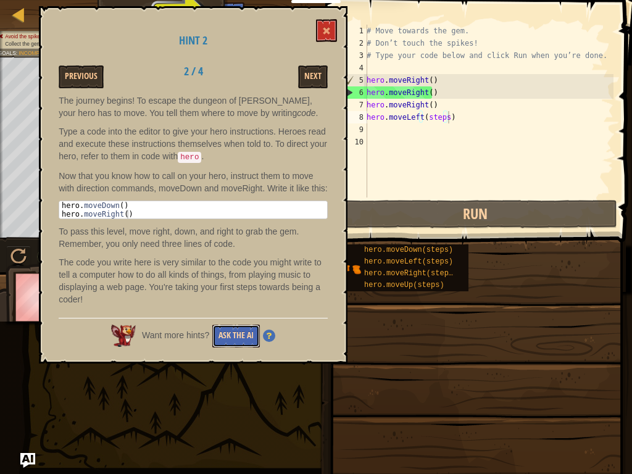
click at [226, 325] on button "Ask the AI" at bounding box center [236, 336] width 48 height 23
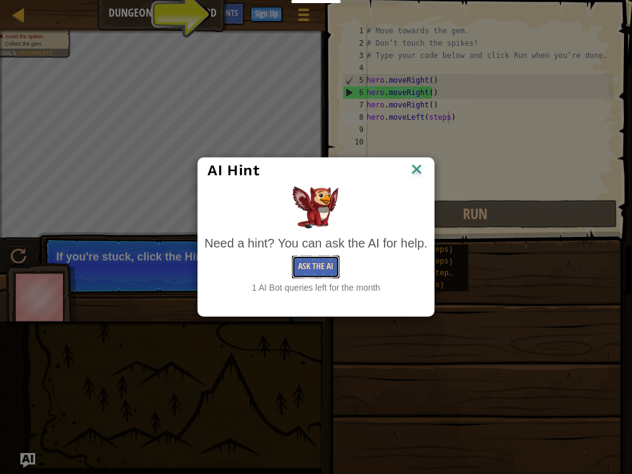
click at [306, 262] on button "Ask the AI" at bounding box center [316, 266] width 48 height 23
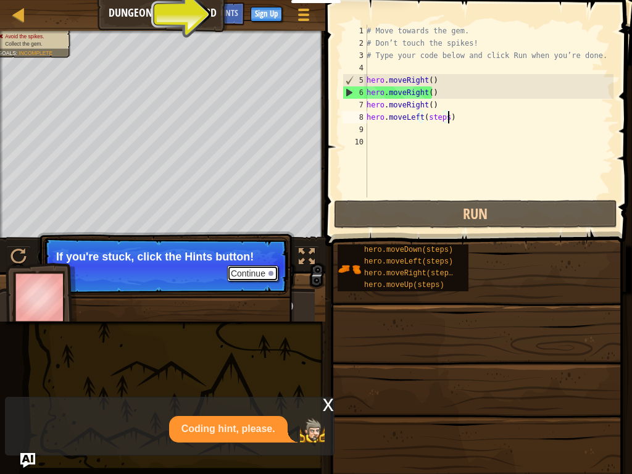
click at [263, 273] on button "Continue" at bounding box center [252, 273] width 51 height 16
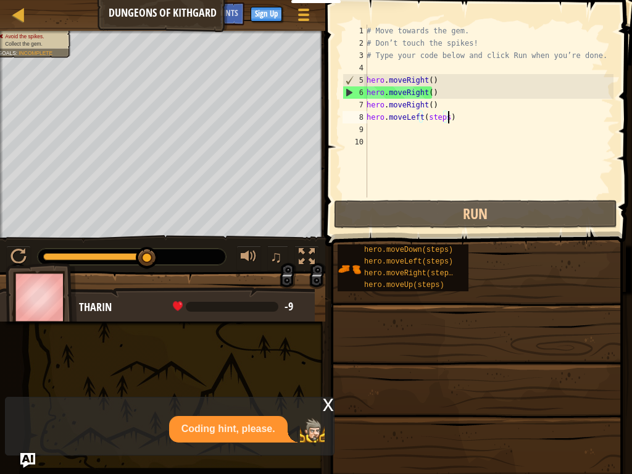
click at [413, 142] on div "# Move towards the gem. # Don’t touch the spikes! # Type your code below and cl…" at bounding box center [488, 123] width 249 height 197
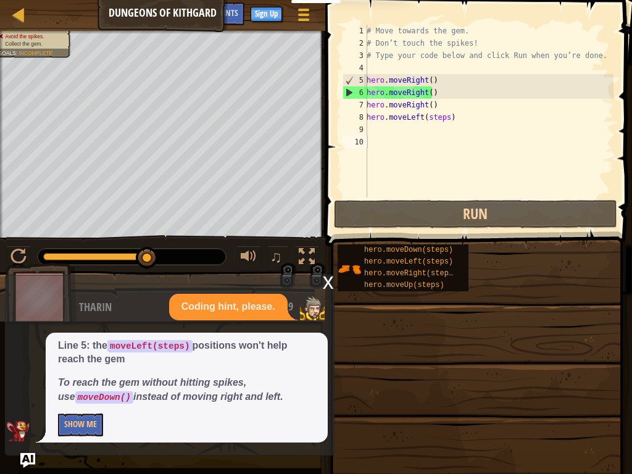
click at [324, 278] on div "x" at bounding box center [328, 281] width 11 height 12
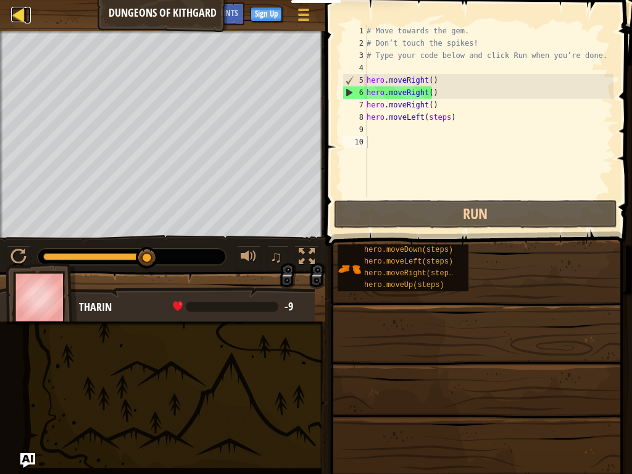
click at [20, 10] on div at bounding box center [18, 14] width 15 height 15
